Goal: Participate in discussion: Engage in conversation with other users on a specific topic

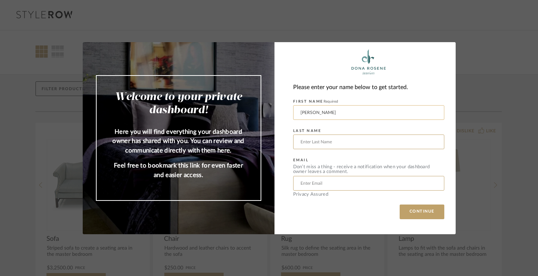
type input "[PERSON_NAME]"
type input "[PERSON_NAME][EMAIL_ADDRESS][DOMAIN_NAME]"
click at [417, 208] on button "CONTINUE" at bounding box center [422, 211] width 45 height 15
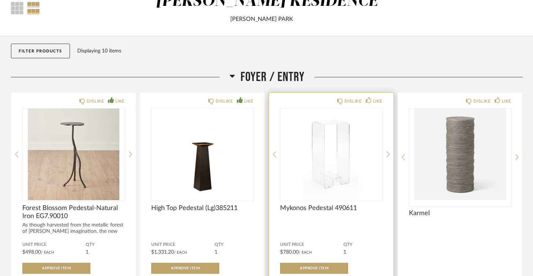
scroll to position [51, 0]
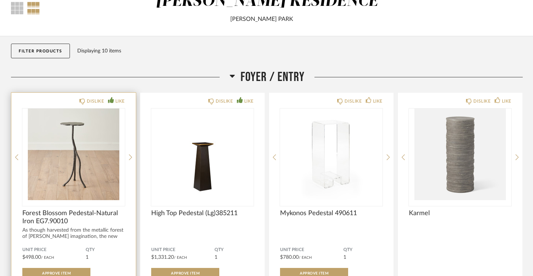
click at [119, 237] on div "As though harvested from the metallic forest of [PERSON_NAME] imagination, the …" at bounding box center [73, 236] width 103 height 19
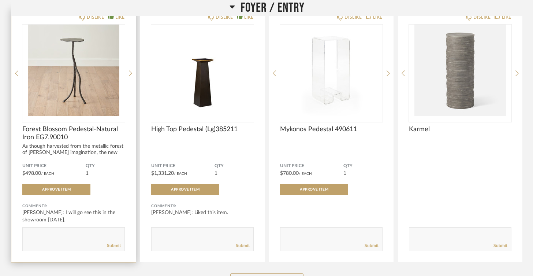
scroll to position [135, 0]
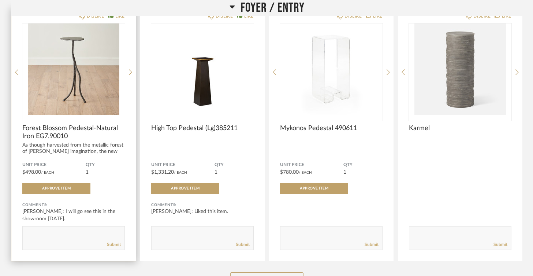
click at [50, 233] on textarea at bounding box center [74, 235] width 102 height 10
type textarea "Great! If you can bring it to the house, that would be wonderful. If not, I cou…"
click at [115, 244] on link "Submit" at bounding box center [114, 244] width 14 height 6
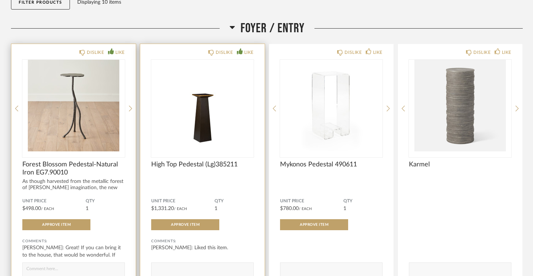
scroll to position [103, 0]
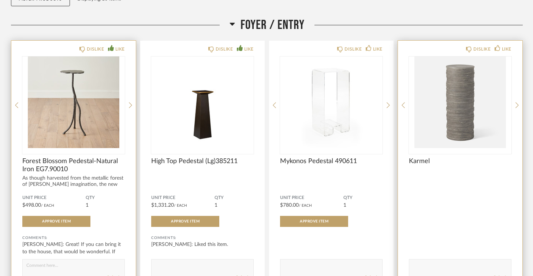
click at [469, 197] on div "Karmel" at bounding box center [460, 178] width 103 height 43
click at [515, 103] on div "DISLIKE LIKE Karmel Comments: Submit" at bounding box center [460, 167] width 124 height 253
click at [515, 106] on div "DISLIKE LIKE Karmel Comments: Submit" at bounding box center [460, 167] width 124 height 253
click at [468, 190] on div "Karmel" at bounding box center [460, 178] width 103 height 43
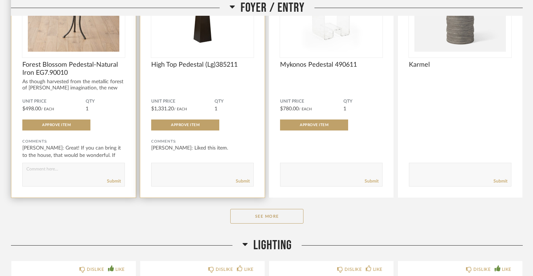
scroll to position [215, 0]
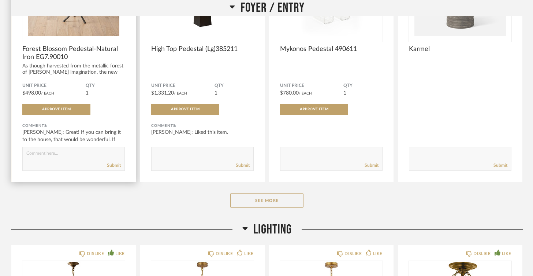
click at [178, 211] on div "Foyer / Entry DISLIKE LIKE Forest Blossom Pedestal-Natural Iron EG7.90010 As th…" at bounding box center [267, 63] width 512 height 316
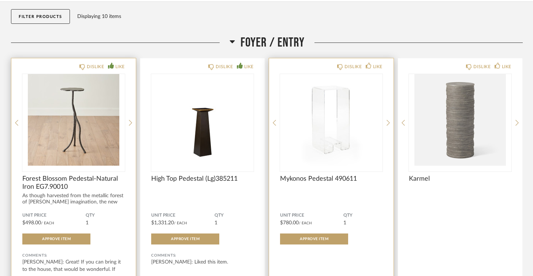
scroll to position [74, 0]
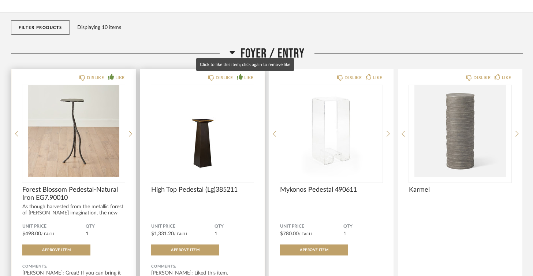
click at [240, 75] on icon at bounding box center [240, 77] width 6 height 6
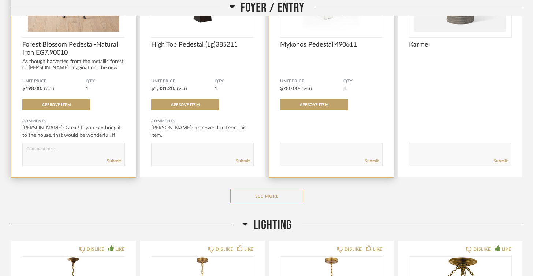
scroll to position [219, 0]
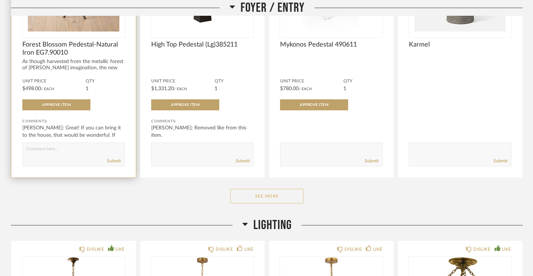
click at [276, 196] on button "See More" at bounding box center [266, 196] width 73 height 15
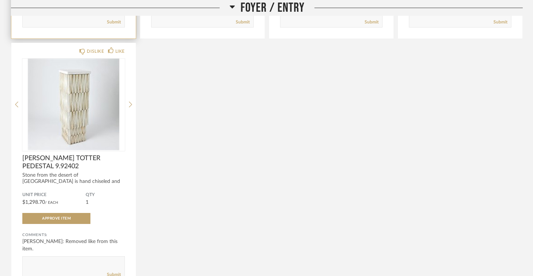
scroll to position [355, 0]
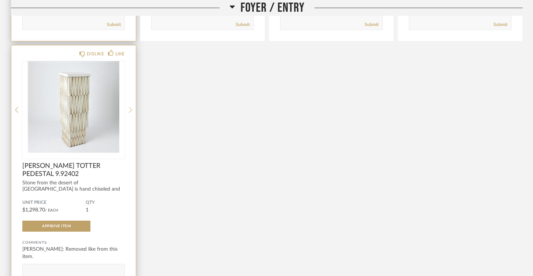
click at [130, 110] on icon at bounding box center [130, 110] width 3 height 7
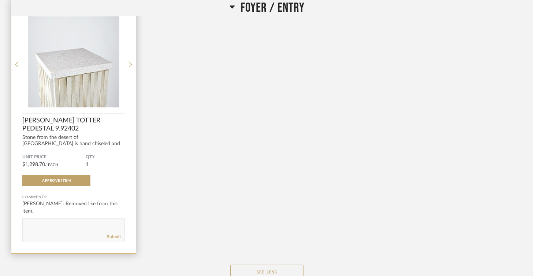
scroll to position [406, 0]
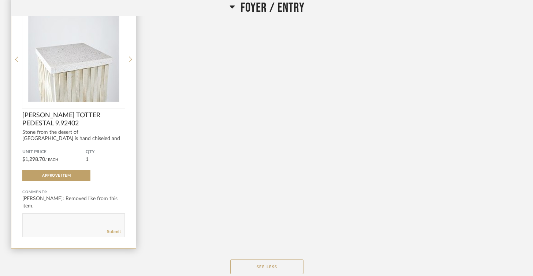
click at [82, 83] on img "1" at bounding box center [73, 57] width 103 height 92
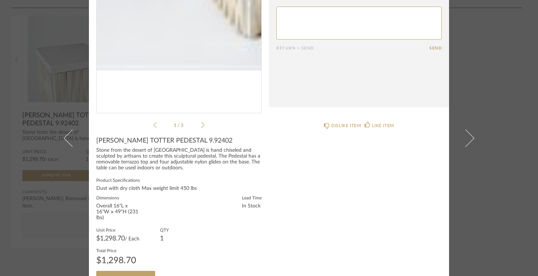
scroll to position [120, 0]
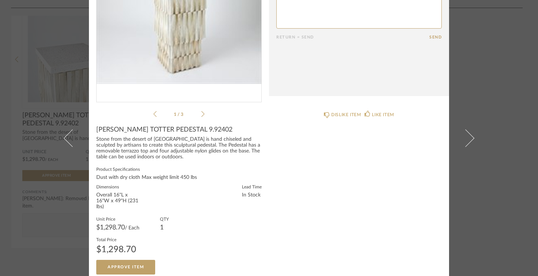
click at [41, 216] on div "× 1 / 3 Date [DATE] [PERSON_NAME] 9:45 AM Liked this item. [PERSON_NAME] 5:51 P…" at bounding box center [269, 138] width 538 height 276
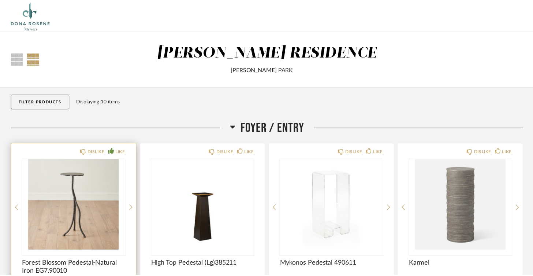
scroll to position [406, 0]
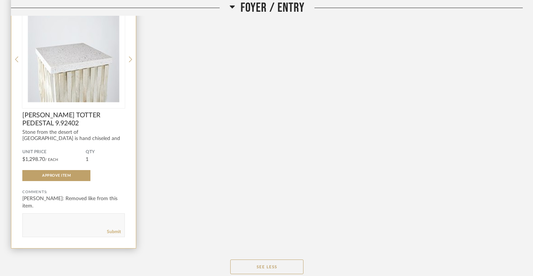
click at [54, 224] on textarea at bounding box center [74, 222] width 102 height 10
type textarea "49 inches is too tall. I think we want the pedestal to be 30-34" tall."
click at [108, 230] on link "Submit" at bounding box center [114, 231] width 14 height 6
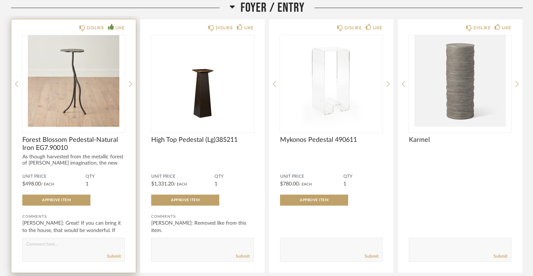
scroll to position [122, 0]
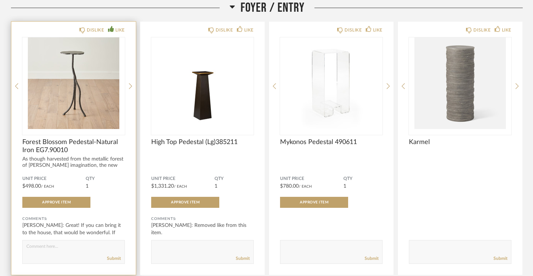
click at [79, 103] on img "0" at bounding box center [73, 83] width 103 height 92
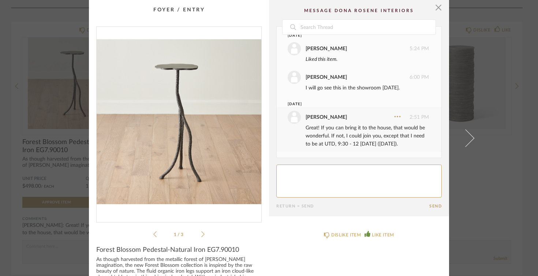
scroll to position [0, 0]
click at [310, 171] on textarea at bounding box center [359, 180] width 166 height 33
click at [430, 202] on form "Return = Send Send" at bounding box center [359, 186] width 166 height 44
click at [394, 180] on textarea at bounding box center [359, 180] width 166 height 33
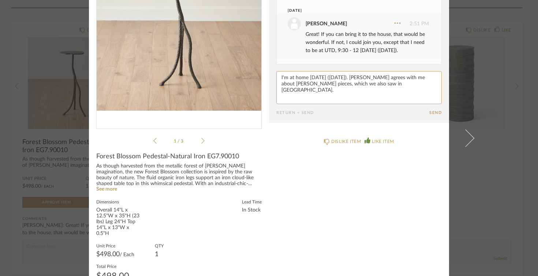
scroll to position [96, 0]
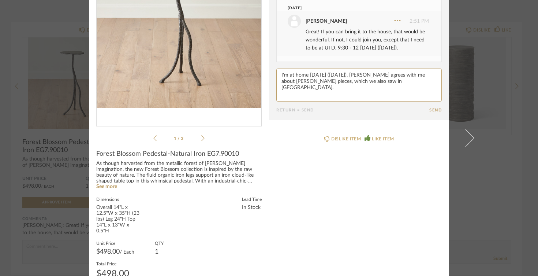
type textarea "I'm at home [DATE] ([DATE]). [PERSON_NAME] agrees with me about [PERSON_NAME] p…"
click at [198, 138] on li "1 / 3" at bounding box center [179, 138] width 45 height 9
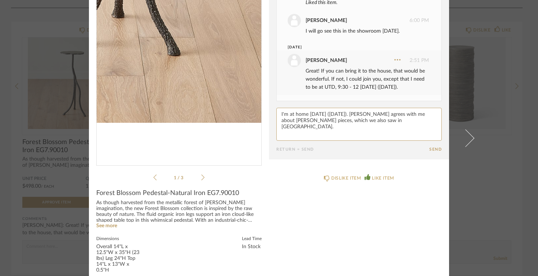
scroll to position [52, 0]
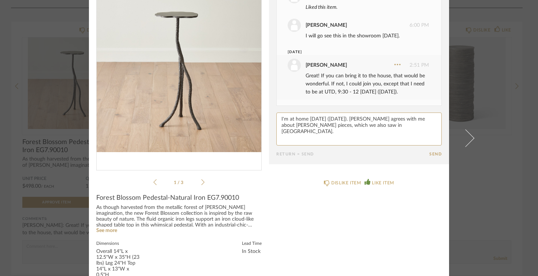
click at [202, 182] on icon at bounding box center [202, 182] width 3 height 7
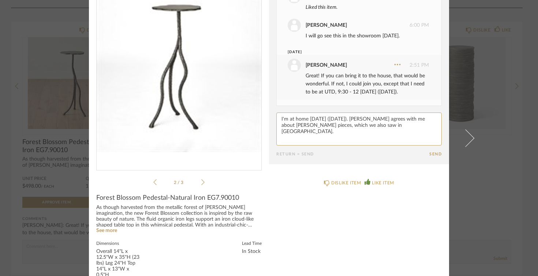
click at [202, 182] on icon at bounding box center [202, 182] width 3 height 7
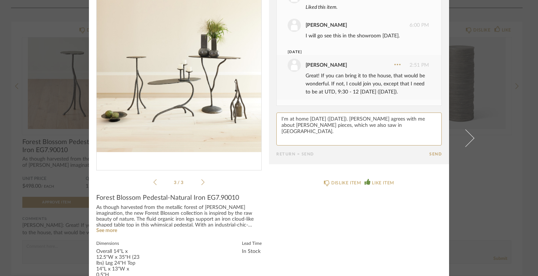
scroll to position [50, 0]
